Goal: Task Accomplishment & Management: Understand process/instructions

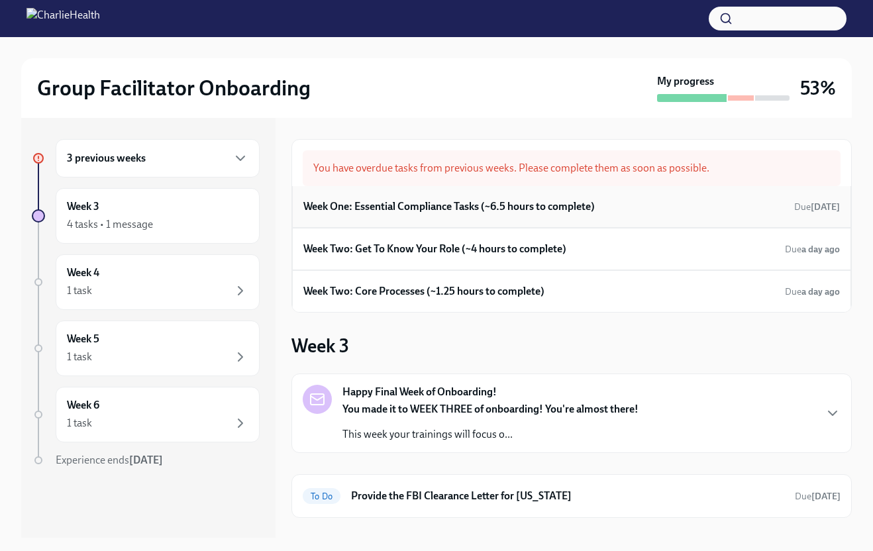
click at [430, 205] on h6 "Week One: Essential Compliance Tasks (~6.5 hours to complete)" at bounding box center [449, 206] width 292 height 15
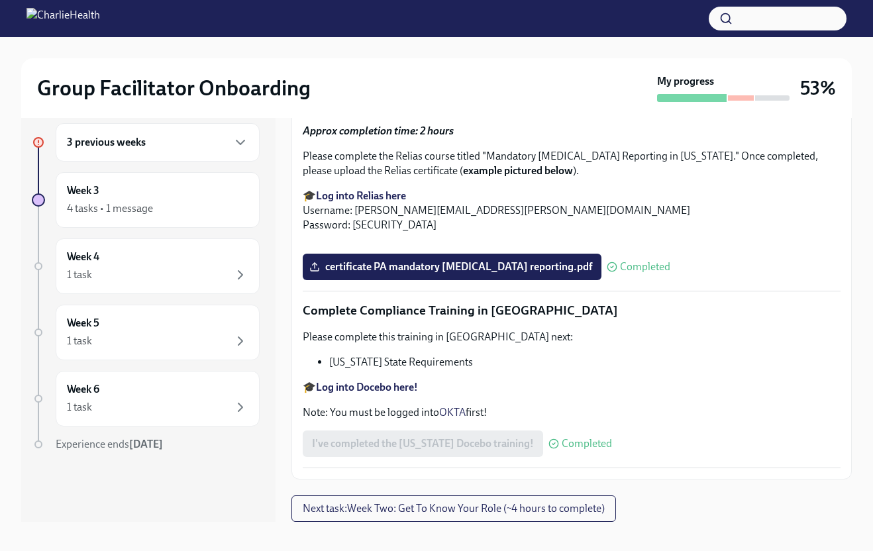
scroll to position [24, 0]
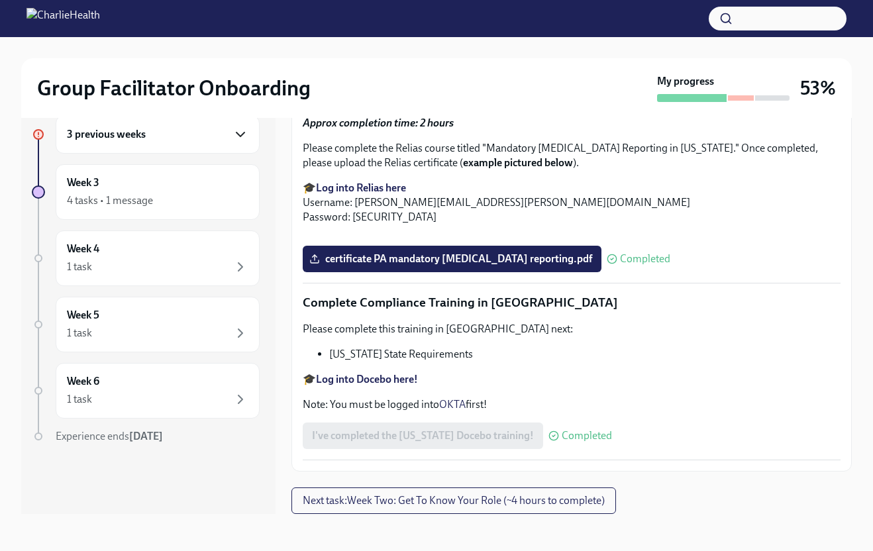
click at [242, 135] on icon "button" at bounding box center [241, 135] width 8 height 4
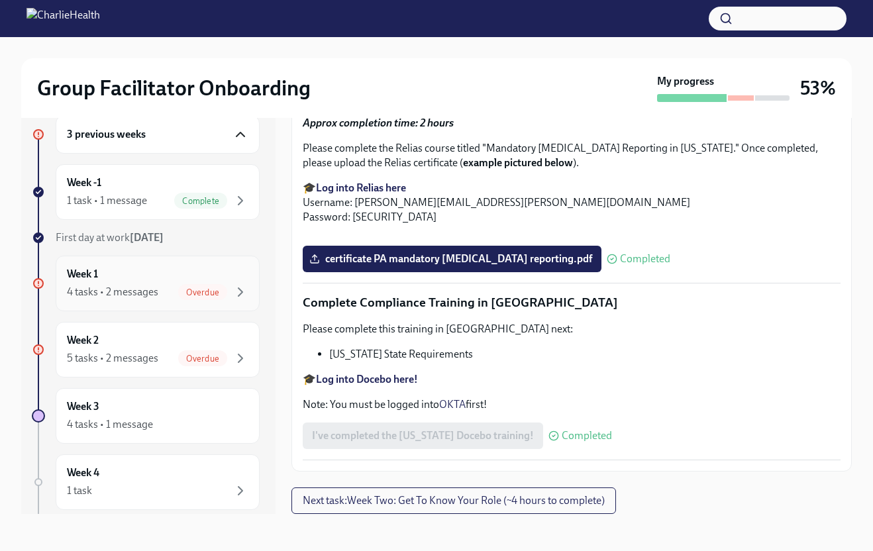
scroll to position [0, 0]
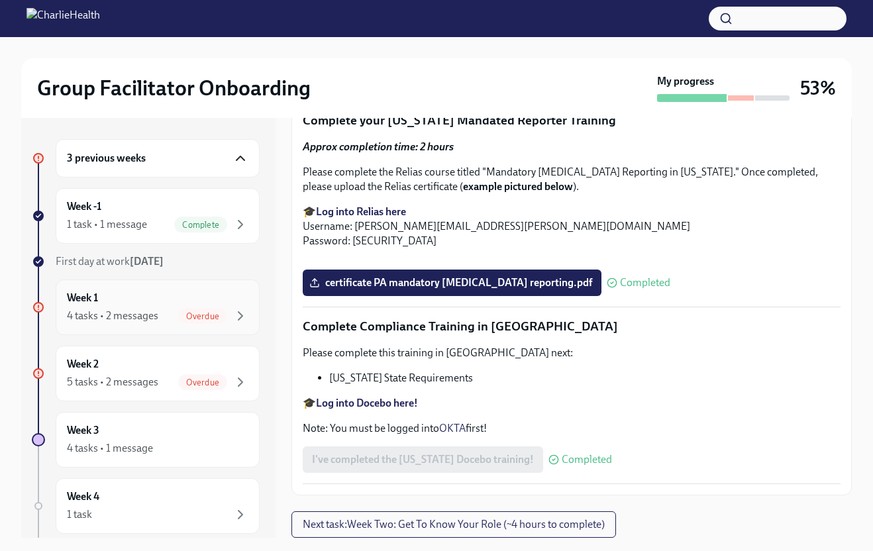
click at [197, 311] on span "Overdue" at bounding box center [202, 316] width 49 height 10
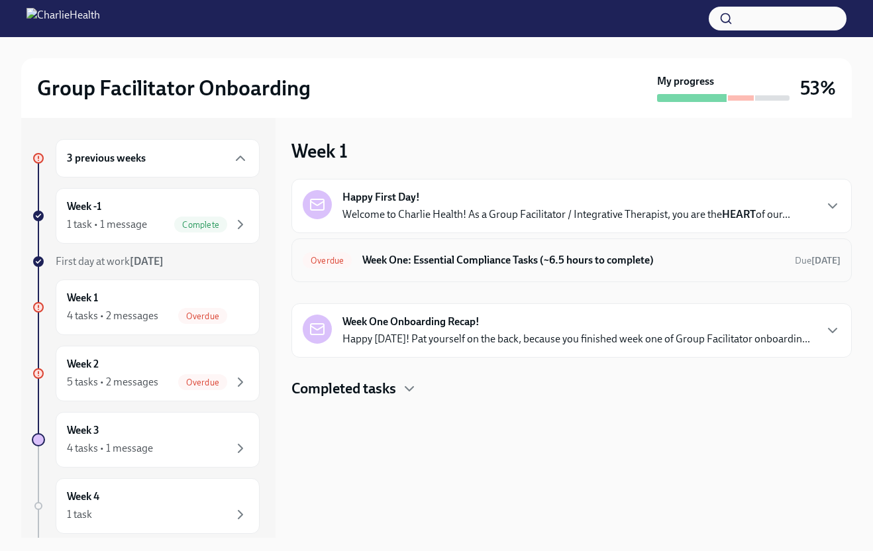
click at [607, 258] on h6 "Week One: Essential Compliance Tasks (~6.5 hours to complete)" at bounding box center [573, 260] width 422 height 15
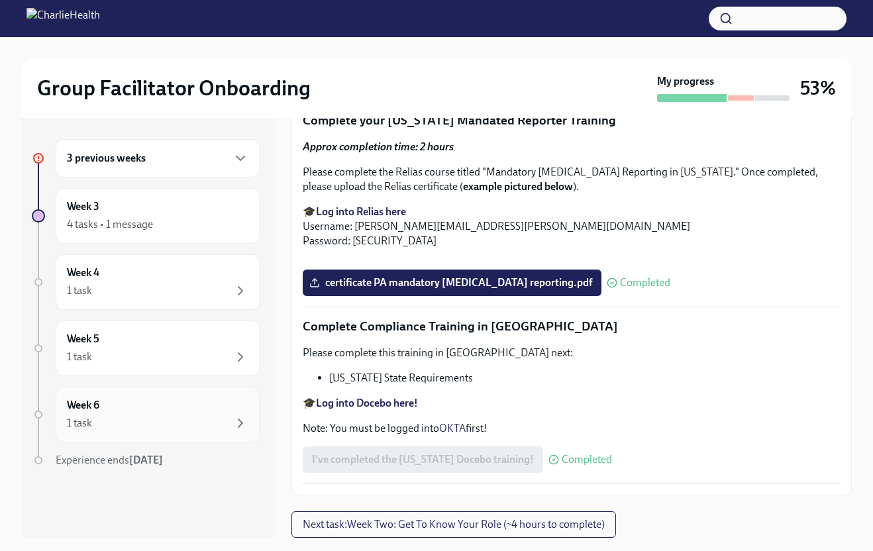
scroll to position [2880, 0]
